Goal: Task Accomplishment & Management: Use online tool/utility

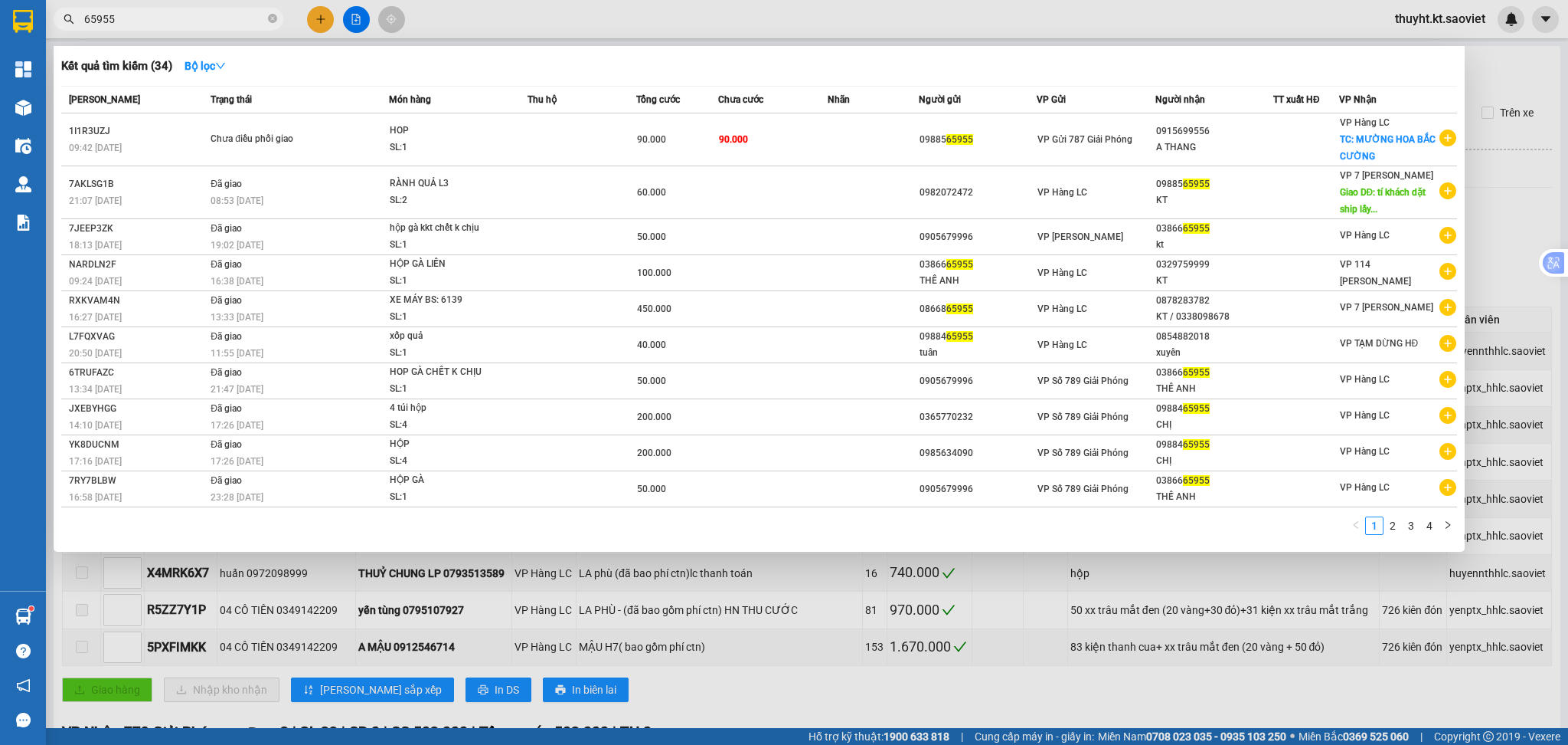
click at [108, 18] on span "65955" at bounding box center [169, 19] width 230 height 23
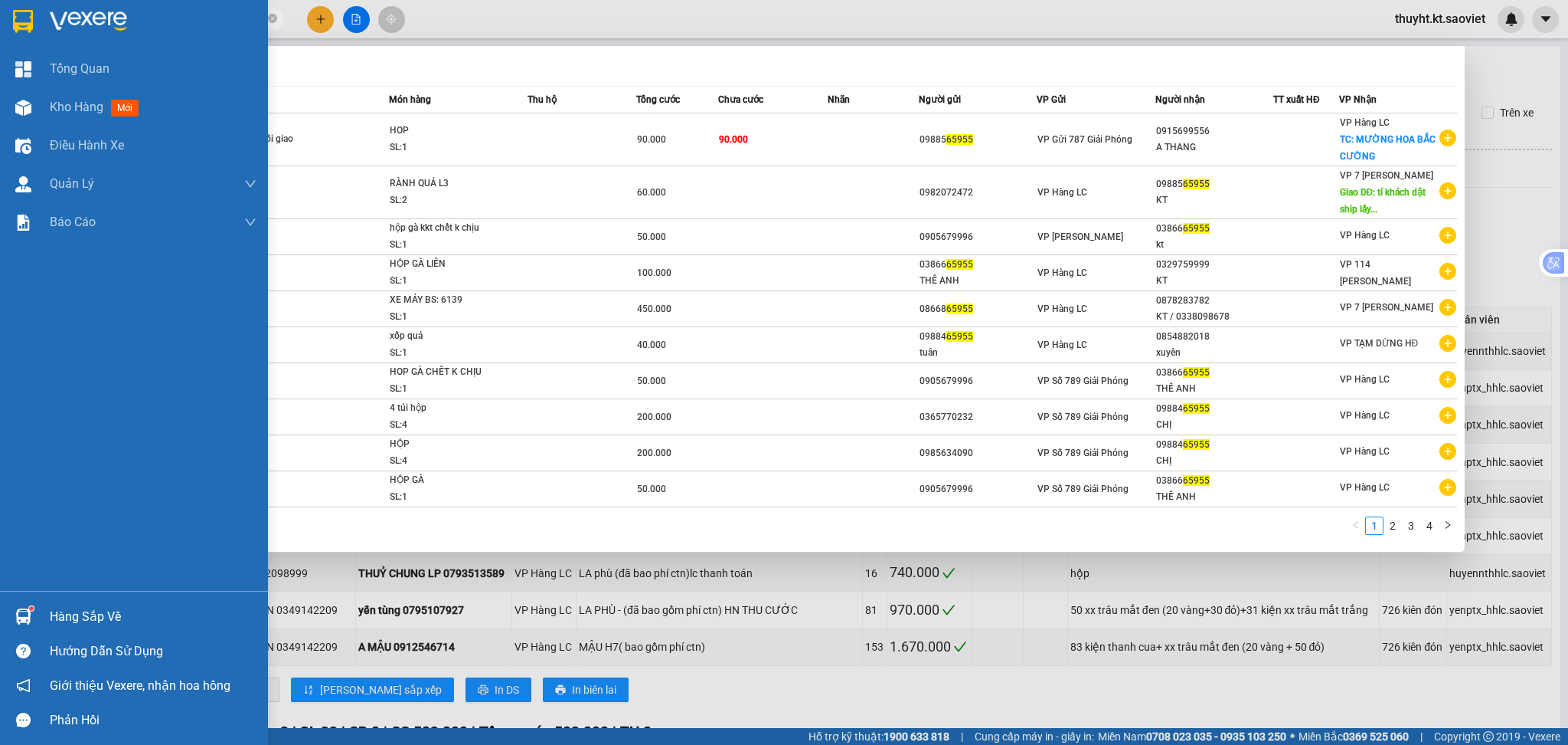
drag, startPoint x: 135, startPoint y: 18, endPoint x: 0, endPoint y: 18, distance: 135.0
click at [0, 18] on section "Kết quả tìm kiếm ( 34 ) Bộ lọc Mã ĐH Trạng thái Món hàng Thu hộ Tổng cước Chưa …" at bounding box center [784, 372] width 1568 height 745
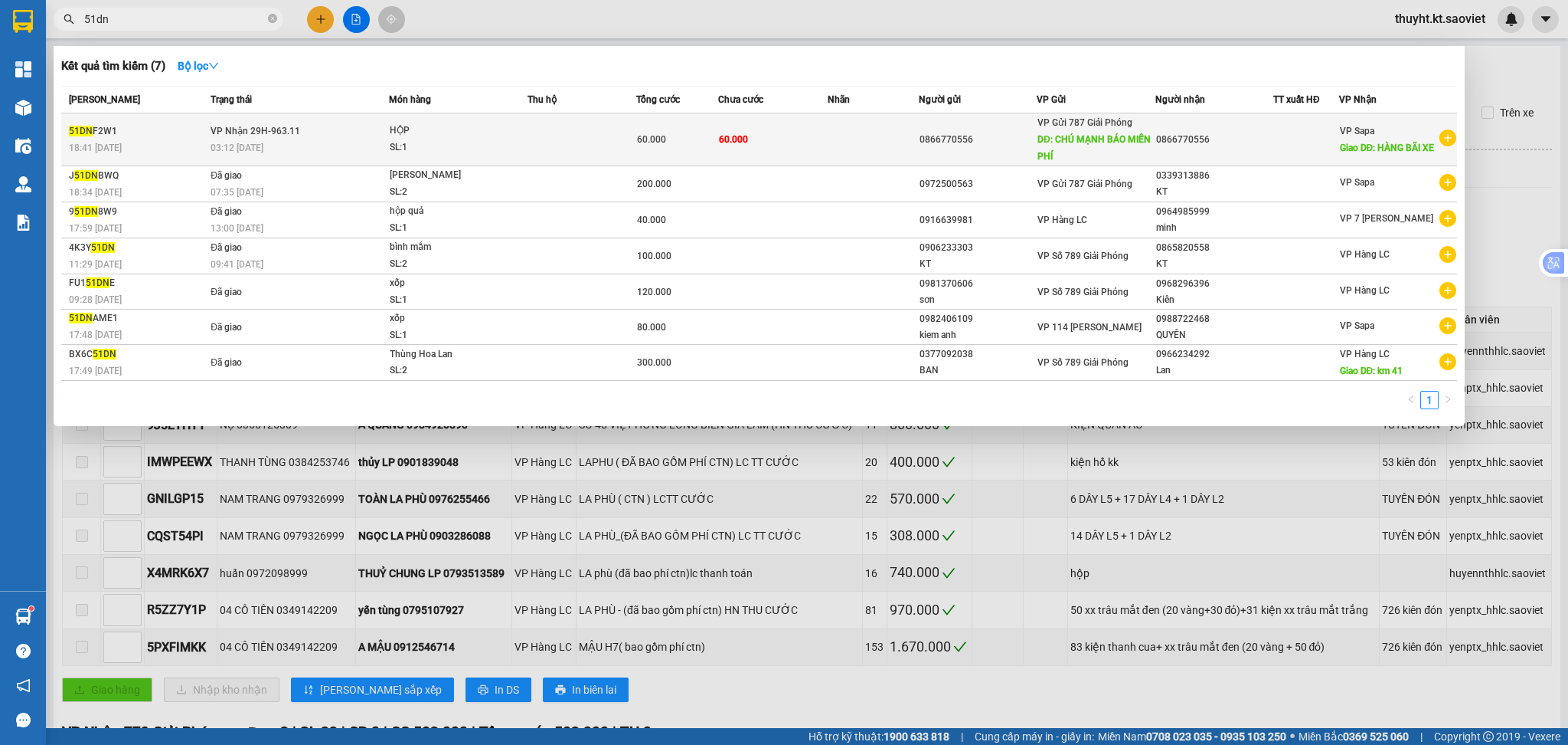
type input "51dn"
click at [502, 140] on div "SL: 1" at bounding box center [447, 147] width 115 height 17
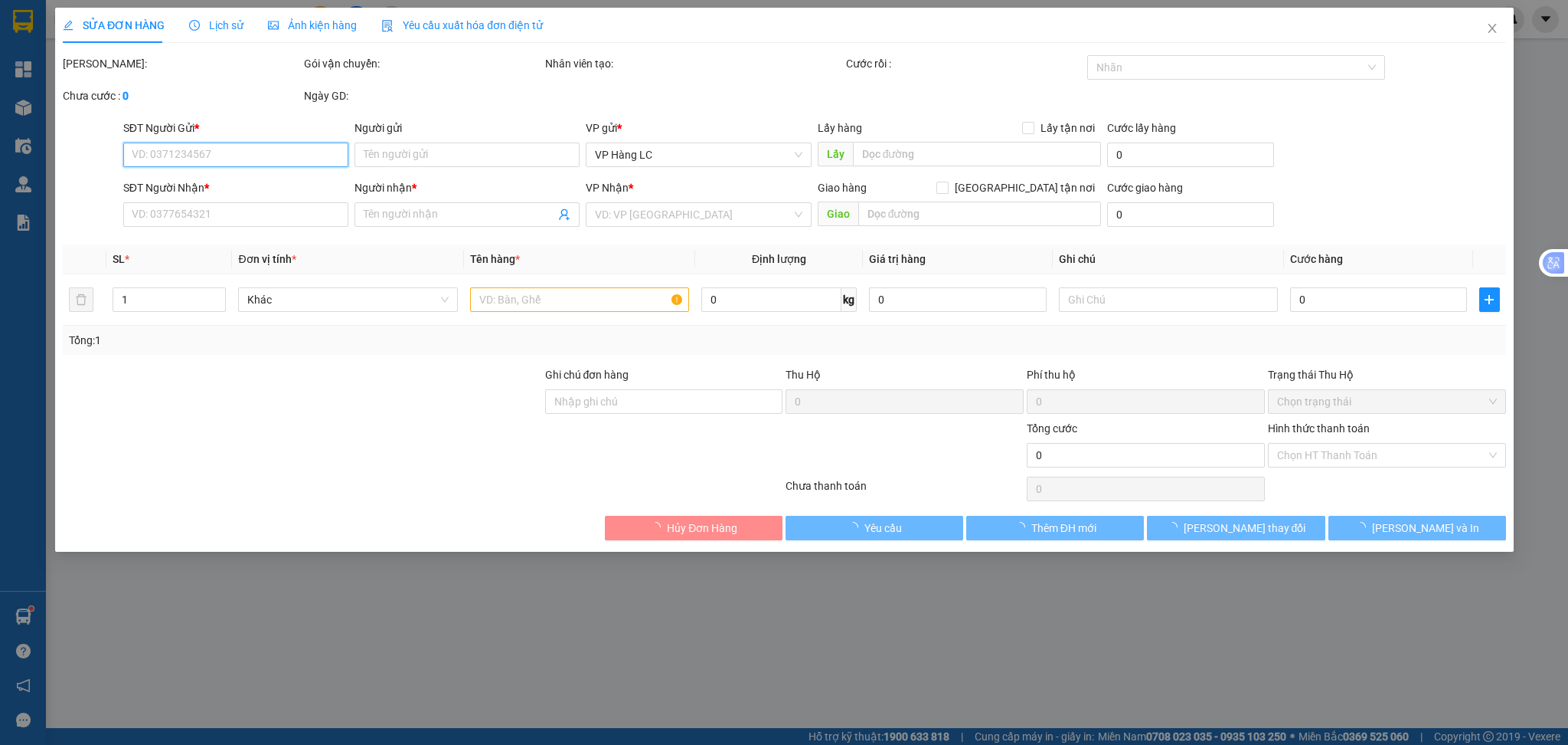
type input "0866770556"
type input "CHÚ MẠNH BÁO MIỄN PHÍ"
type input "0866770556"
type input "HÀNG BÃI XE"
type input "60.000"
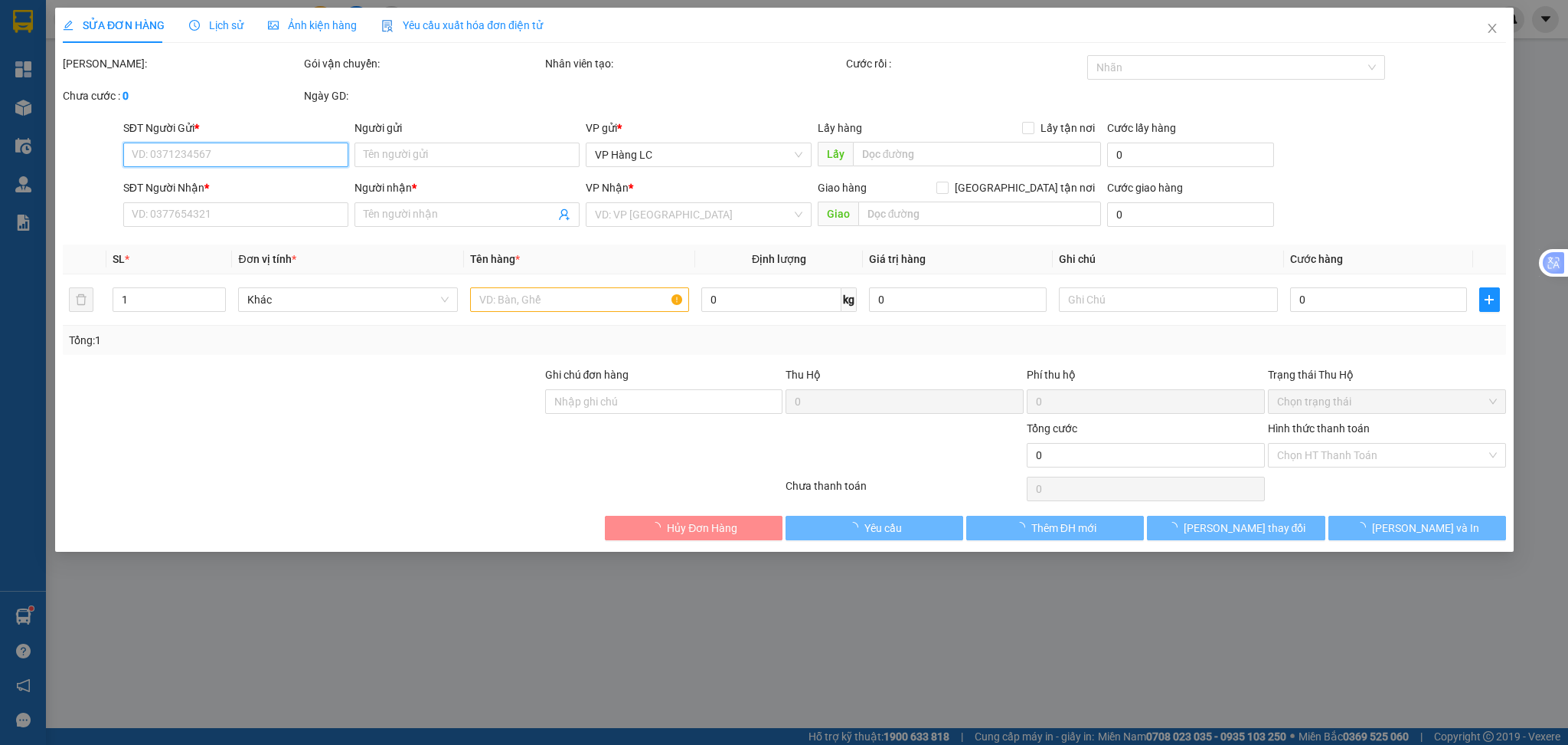
type input "60.000"
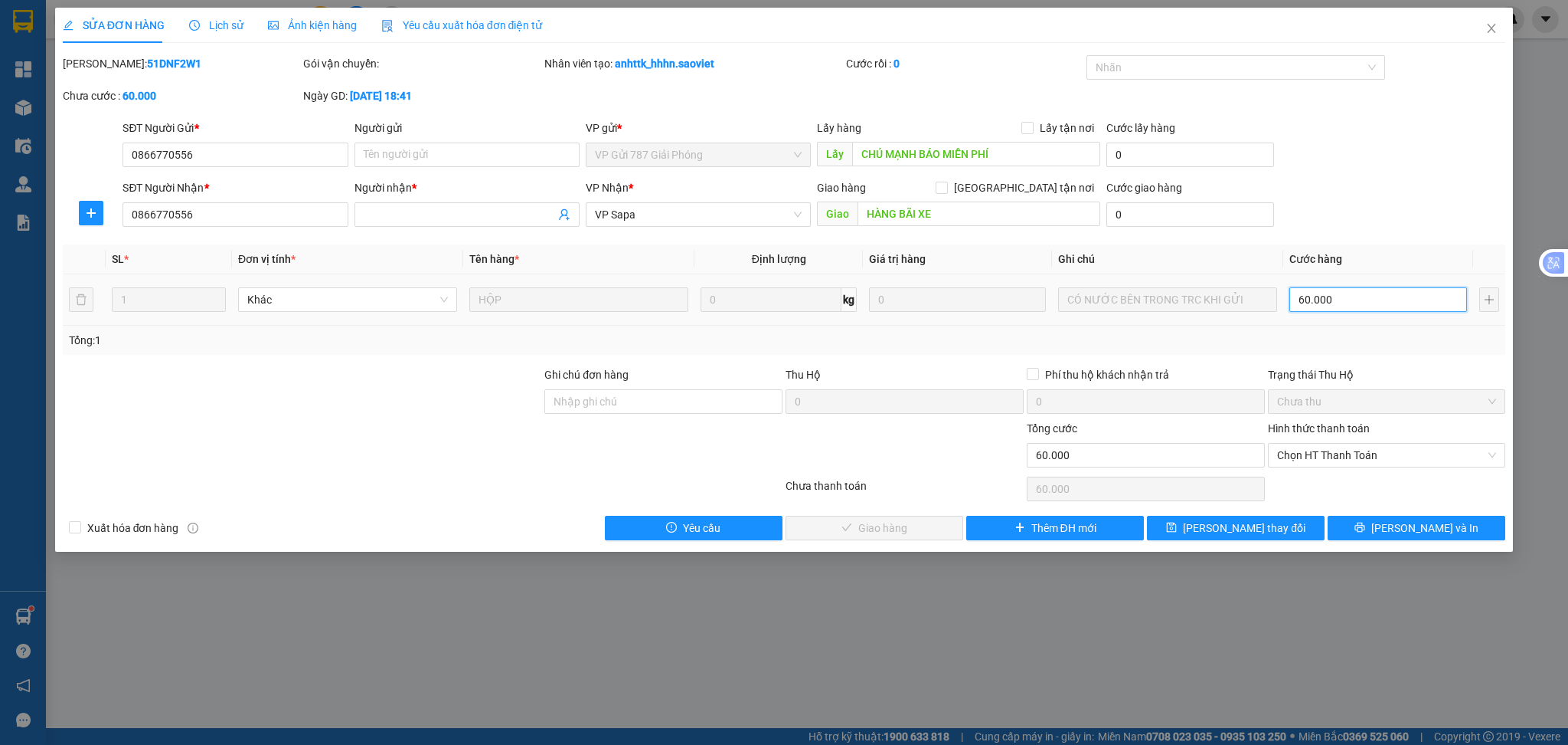
click at [1333, 300] on input "60.000" at bounding box center [1378, 299] width 177 height 25
type input "1"
type input "1.000"
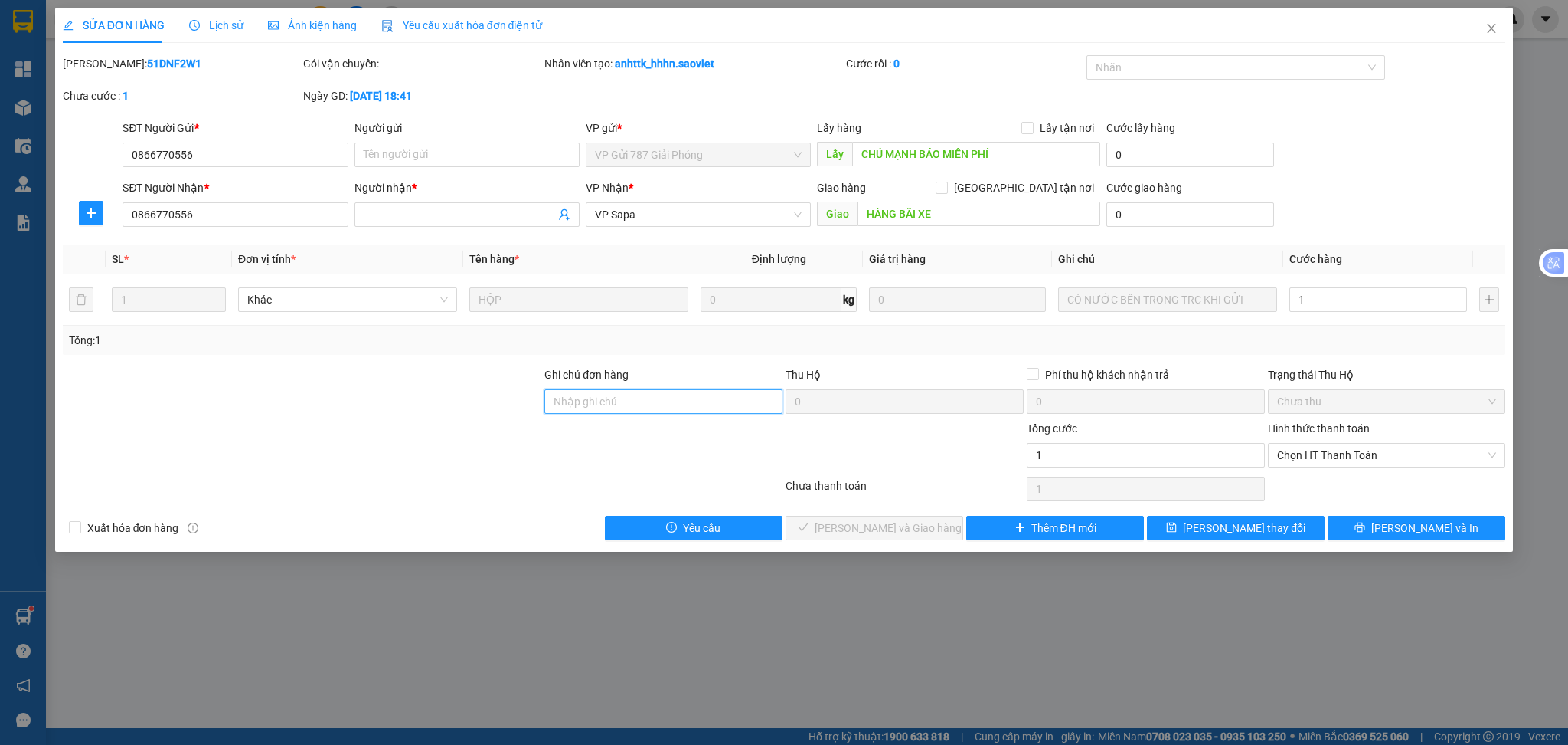
type input "1.000"
click at [724, 402] on input "Ghi chú đơn hàng" at bounding box center [664, 401] width 238 height 25
type input "giảm có biên bản"
click at [1245, 530] on span "[PERSON_NAME] thay đổi" at bounding box center [1244, 527] width 123 height 17
